Goal: Find specific fact: Find specific fact

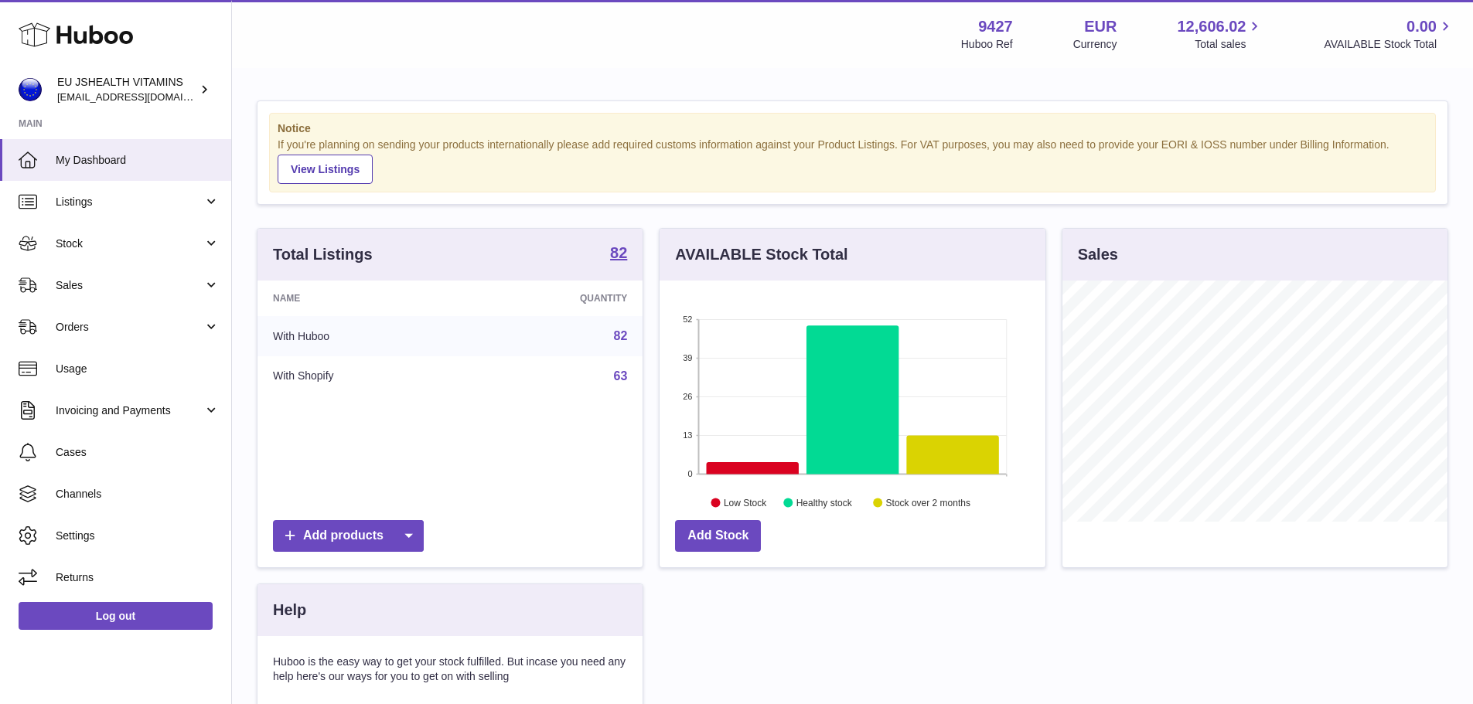
scroll to position [241, 386]
click at [79, 202] on span "Listings" at bounding box center [130, 202] width 148 height 15
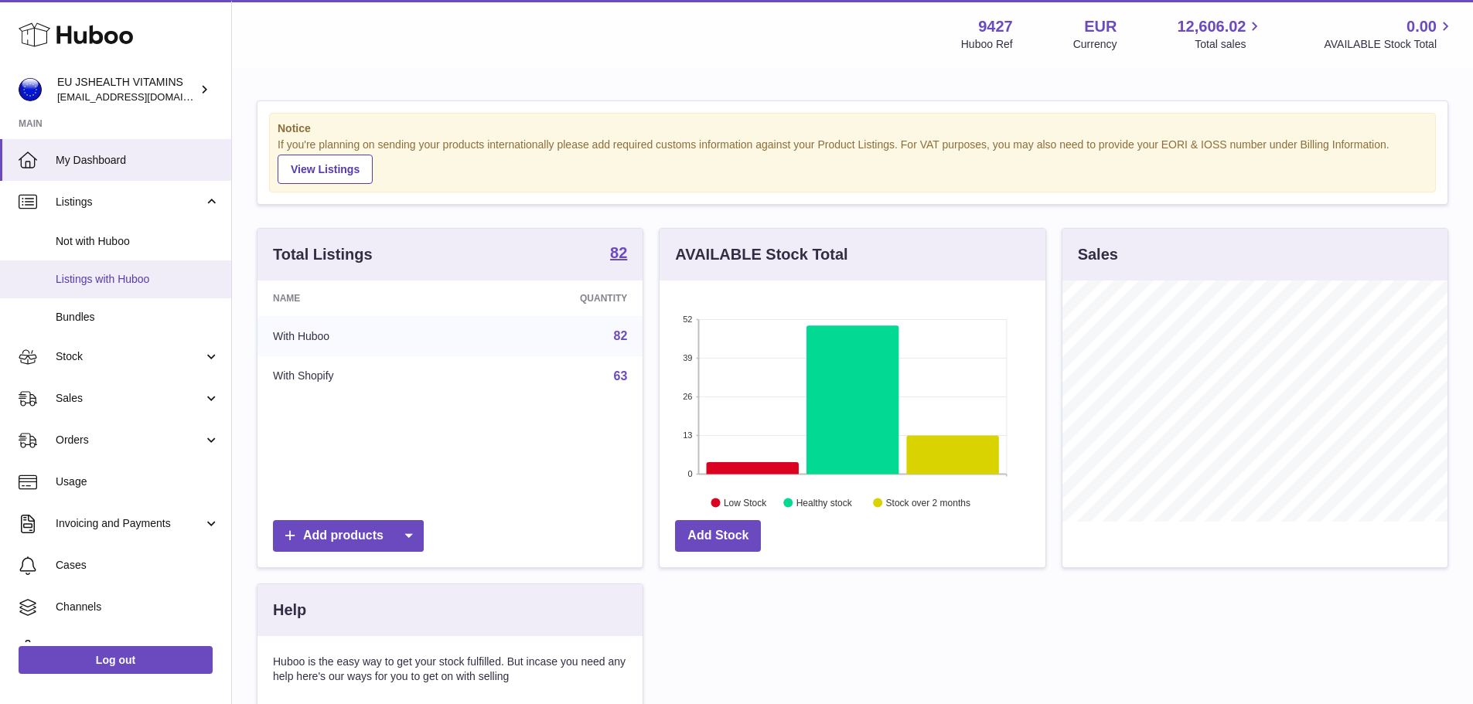
click at [124, 275] on span "Listings with Huboo" at bounding box center [138, 279] width 164 height 15
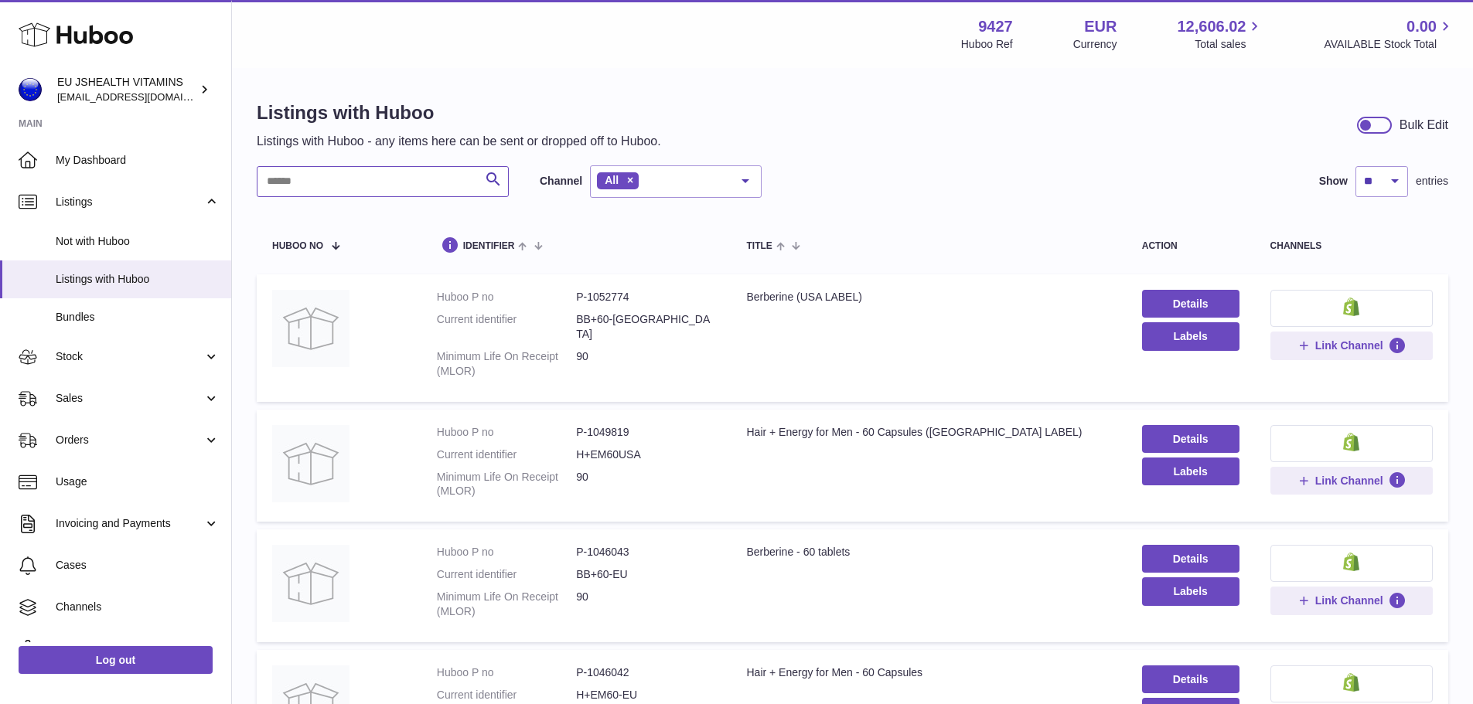
click at [332, 185] on input "text" at bounding box center [383, 181] width 252 height 31
type input "*"
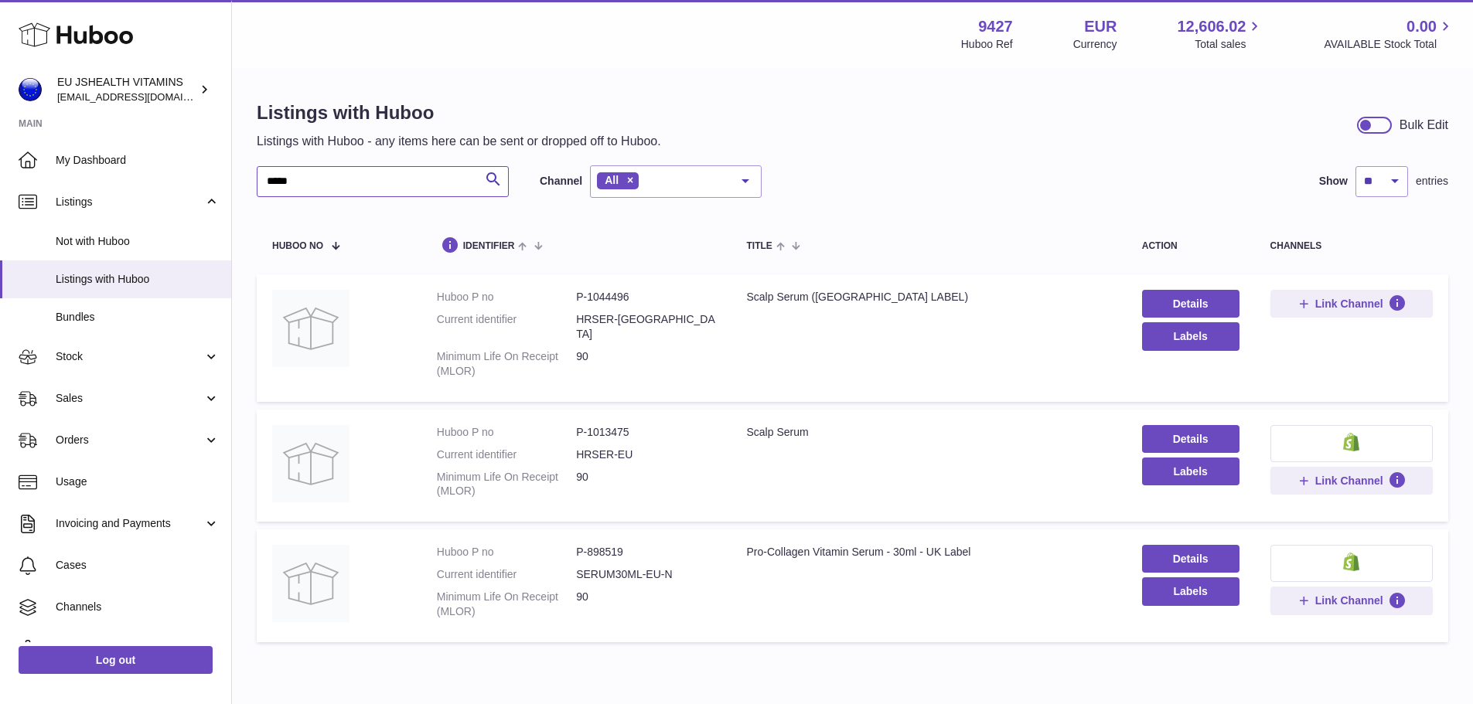
type input "*****"
click at [615, 425] on dd "P-1013475" at bounding box center [645, 432] width 139 height 15
copy dd "1013475"
